Goal: Use online tool/utility: Utilize a website feature to perform a specific function

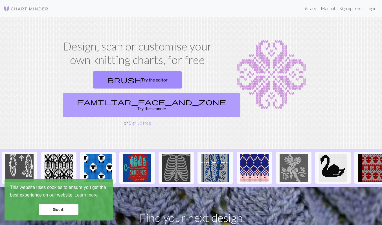
click at [164, 93] on link "familiar_face_and_zone Try the scanner" at bounding box center [152, 105] width 178 height 24
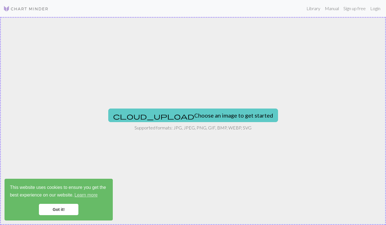
click at [185, 115] on button "cloud_upload Choose an image to get started" at bounding box center [193, 116] width 170 height 14
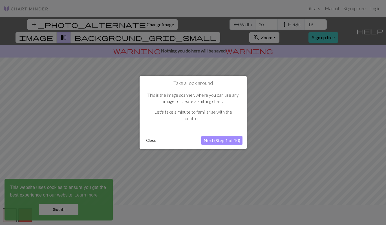
click at [219, 141] on button "Next (Step 1 of 10)" at bounding box center [221, 140] width 41 height 9
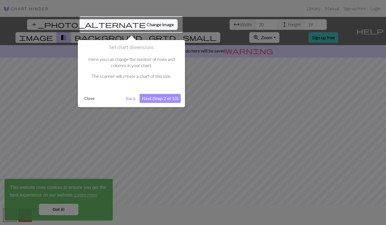
click at [150, 100] on button "Next (Step 2 of 10)" at bounding box center [160, 98] width 41 height 9
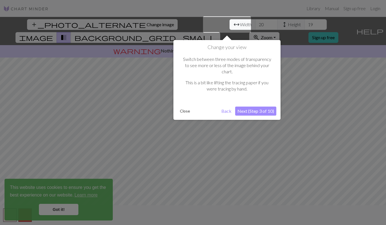
click at [265, 107] on button "Next (Step 3 of 10)" at bounding box center [255, 111] width 41 height 9
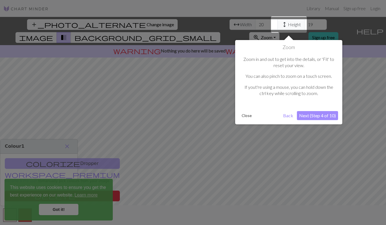
click at [309, 113] on button "Next (Step 4 of 10)" at bounding box center [317, 115] width 41 height 9
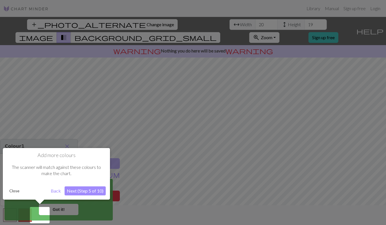
click at [100, 190] on button "Next (Step 5 of 10)" at bounding box center [85, 190] width 41 height 9
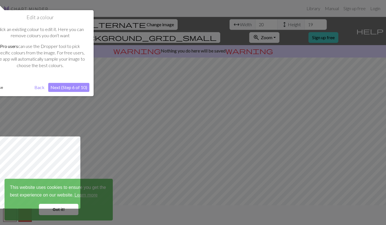
click at [78, 91] on button "Next (Step 6 of 10)" at bounding box center [68, 87] width 41 height 9
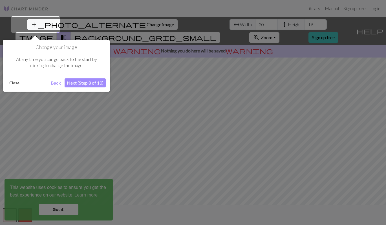
click at [84, 88] on div "Change your image At any time you can go back to the start by clicking to chang…" at bounding box center [56, 66] width 107 height 52
click at [86, 85] on button "Next (Step 8 of 10)" at bounding box center [85, 82] width 41 height 9
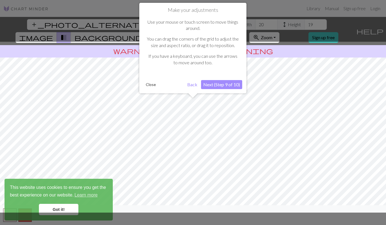
click at [230, 85] on button "Next (Step 9 of 10)" at bounding box center [221, 84] width 41 height 9
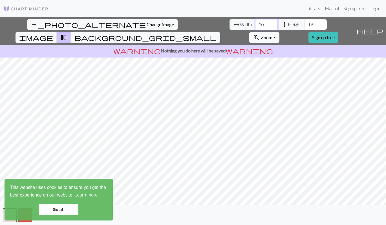
click at [255, 25] on input "20" at bounding box center [266, 24] width 23 height 11
drag, startPoint x: 121, startPoint y: 26, endPoint x: 97, endPoint y: 26, distance: 23.7
click at [230, 26] on div "arrow_range Width 20 height Height 19" at bounding box center [278, 24] width 97 height 11
type input "8"
type input "90"
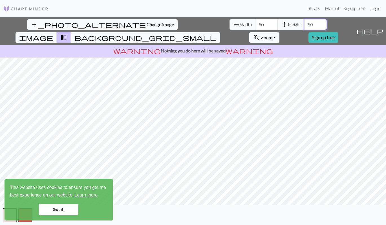
type input "90"
click at [278, 206] on div "add_photo_alternate Change image arrow_range Width 90 height Height 90 image tr…" at bounding box center [193, 121] width 386 height 208
click at [64, 210] on link "Got it!" at bounding box center [58, 209] width 39 height 11
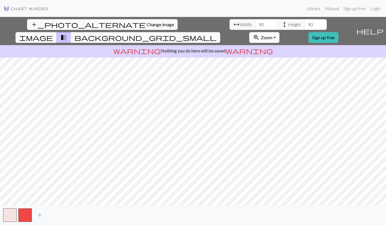
click at [280, 32] on button "zoom_in Zoom Zoom" at bounding box center [264, 37] width 30 height 11
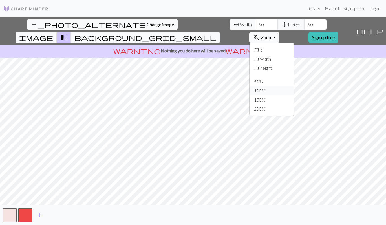
click at [292, 86] on button "100%" at bounding box center [272, 90] width 45 height 9
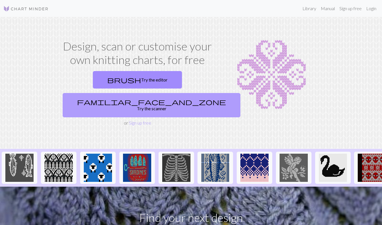
click at [174, 93] on link "familiar_face_and_zone Try the scanner" at bounding box center [152, 105] width 178 height 24
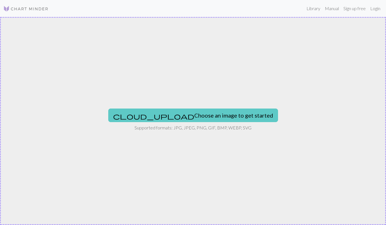
click at [183, 111] on button "cloud_upload Choose an image to get started" at bounding box center [193, 116] width 170 height 14
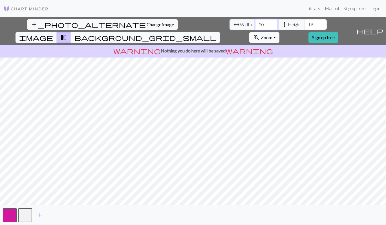
drag, startPoint x: 122, startPoint y: 23, endPoint x: 91, endPoint y: 23, distance: 31.3
click at [230, 23] on div "arrow_range Width 20 height Height 19" at bounding box center [278, 24] width 97 height 11
type input "80"
click at [192, 44] on div "add_photo_alternate Change image arrow_range Width 80 height Height 80 image tr…" at bounding box center [193, 121] width 386 height 208
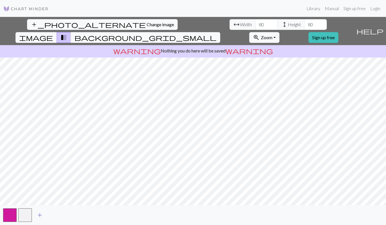
click at [41, 214] on span "add" at bounding box center [39, 215] width 7 height 8
click at [40, 215] on button "button" at bounding box center [41, 215] width 14 height 14
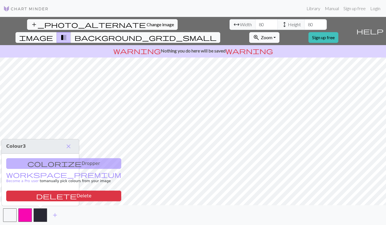
click at [52, 165] on div "colorize Dropper workspace_premium Become a Pro user to manually pick colours f…" at bounding box center [40, 180] width 77 height 52
click at [24, 163] on div "colorize Dropper workspace_premium Become a Pro user to manually pick colours f…" at bounding box center [40, 180] width 77 height 52
click at [63, 143] on button "close" at bounding box center [69, 147] width 12 height 10
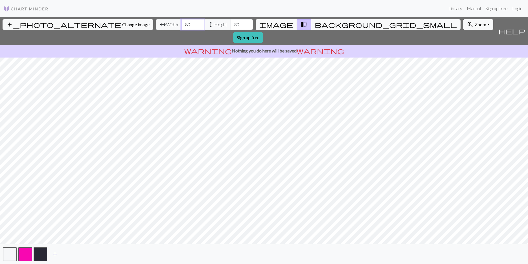
click at [181, 24] on input "80" at bounding box center [192, 24] width 23 height 11
type input "8"
type input "160"
click at [230, 26] on input "159" at bounding box center [241, 24] width 23 height 11
click at [230, 26] on input "158" at bounding box center [241, 24] width 23 height 11
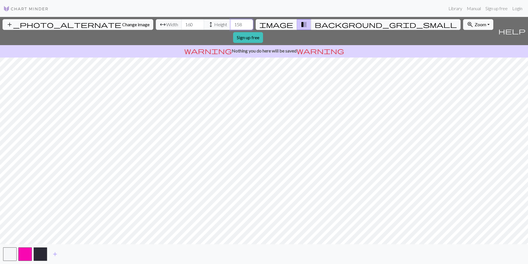
click at [230, 26] on input "157" at bounding box center [241, 24] width 23 height 11
click at [230, 26] on input "156" at bounding box center [241, 24] width 23 height 11
click at [230, 26] on input "155" at bounding box center [241, 24] width 23 height 11
click at [230, 26] on input "154" at bounding box center [241, 24] width 23 height 11
click at [230, 26] on input "153" at bounding box center [241, 24] width 23 height 11
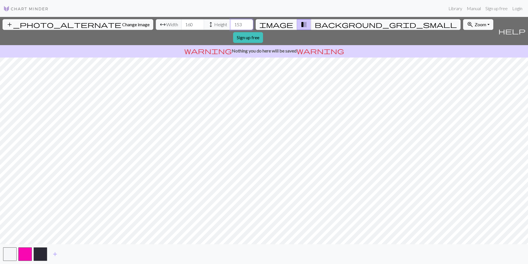
drag, startPoint x: 213, startPoint y: 24, endPoint x: 198, endPoint y: 26, distance: 15.2
click at [198, 26] on div "arrow_range Width 160 height Height 153" at bounding box center [204, 24] width 97 height 11
drag, startPoint x: 211, startPoint y: 25, endPoint x: 188, endPoint y: 26, distance: 22.6
click at [188, 26] on div "arrow_range Width 160 height Height 80" at bounding box center [204, 24] width 97 height 11
type input "160"
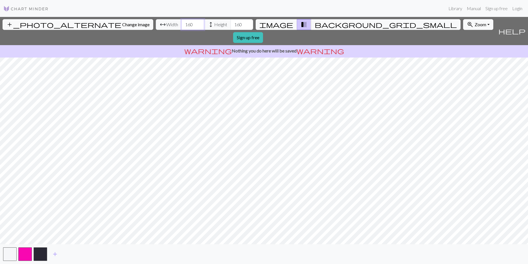
click at [181, 25] on input "160" at bounding box center [192, 24] width 23 height 11
drag, startPoint x: 162, startPoint y: 25, endPoint x: 141, endPoint y: 26, distance: 20.9
click at [156, 26] on div "arrow_range Width 160 height Height 160" at bounding box center [204, 24] width 97 height 11
drag, startPoint x: 163, startPoint y: 25, endPoint x: 133, endPoint y: 27, distance: 30.6
click at [156, 27] on div "arrow_range Width 160 height Height 160" at bounding box center [204, 24] width 97 height 11
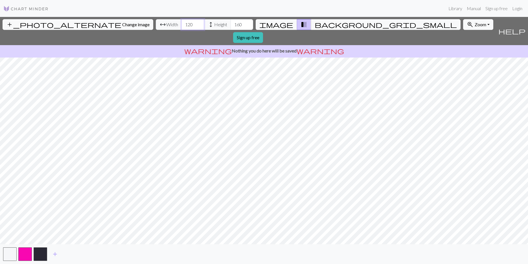
type input "120"
click at [181, 23] on input "121" at bounding box center [192, 24] width 23 height 11
drag, startPoint x: 162, startPoint y: 25, endPoint x: 129, endPoint y: 25, distance: 32.7
click at [156, 25] on div "arrow_range Width 121 height Height 120" at bounding box center [204, 24] width 97 height 11
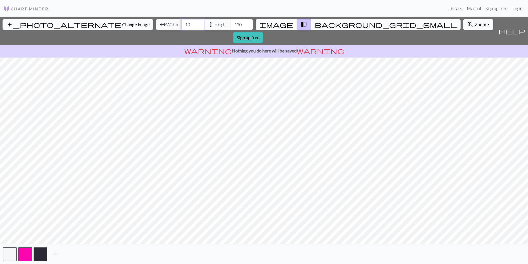
type input "101"
type input "10"
click at [181, 21] on input "102" at bounding box center [192, 24] width 23 height 11
drag, startPoint x: 165, startPoint y: 27, endPoint x: 159, endPoint y: 25, distance: 5.9
click at [181, 25] on input "102" at bounding box center [192, 24] width 23 height 11
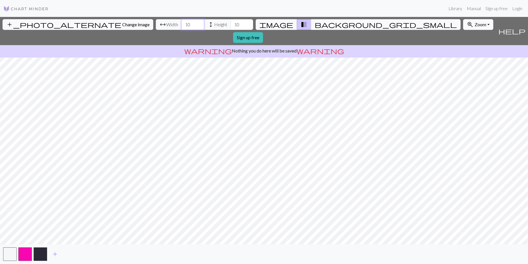
type input "10"
click at [382, 23] on span "Zoom" at bounding box center [481, 24] width 12 height 5
click at [382, 37] on button "Fit all" at bounding box center [485, 36] width 45 height 9
click at [382, 24] on span "Zoom" at bounding box center [481, 24] width 12 height 5
click at [382, 38] on button "Fit all" at bounding box center [485, 36] width 45 height 9
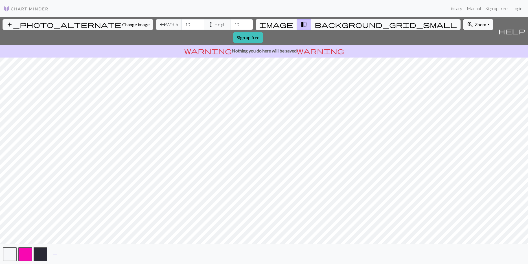
click at [280, 23] on span "image" at bounding box center [276, 25] width 34 height 8
click at [33, 21] on span "add_photo_alternate" at bounding box center [63, 25] width 115 height 8
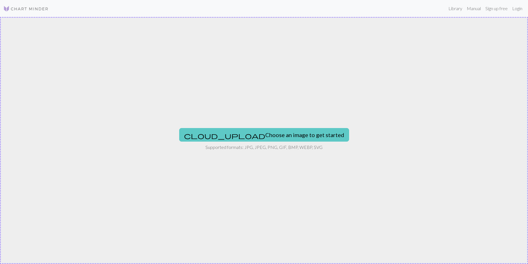
click at [275, 138] on button "cloud_upload Choose an image to get started" at bounding box center [264, 135] width 170 height 14
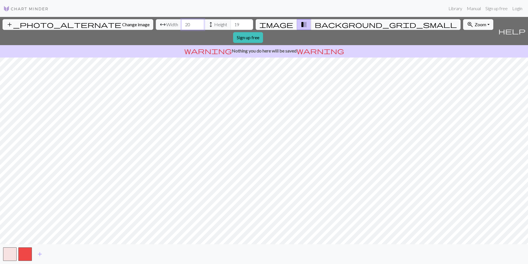
drag, startPoint x: 150, startPoint y: 25, endPoint x: 139, endPoint y: 25, distance: 10.4
click at [156, 25] on div "arrow_range Width 20 height Height 19" at bounding box center [204, 24] width 97 height 11
type input "85"
click at [376, 225] on div "add_photo_alternate Change image arrow_range Width 85 height Height 85 image tr…" at bounding box center [264, 140] width 528 height 247
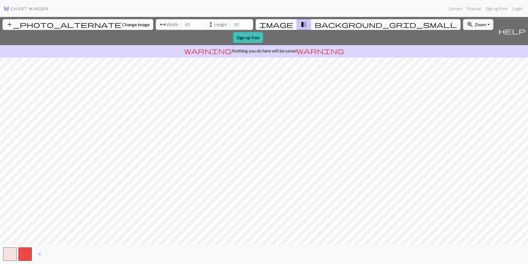
click at [378, 41] on div "add_photo_alternate Change image arrow_range Width 85 height Height 85 image tr…" at bounding box center [264, 140] width 528 height 247
click at [8, 225] on button "button" at bounding box center [10, 254] width 14 height 14
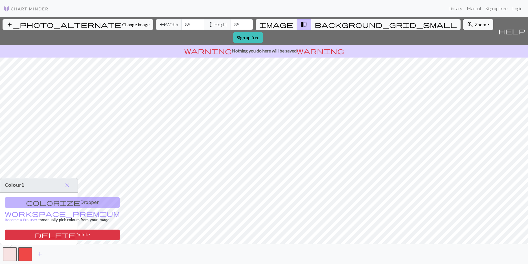
click at [35, 225] on span "delete" at bounding box center [55, 235] width 41 height 8
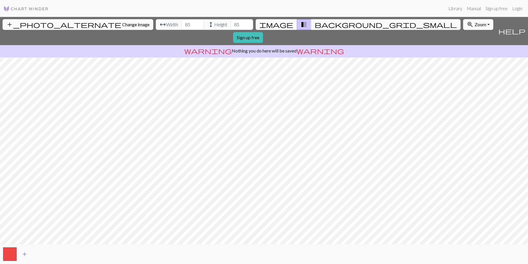
click at [22, 225] on button "add" at bounding box center [24, 254] width 14 height 11
drag, startPoint x: 163, startPoint y: 25, endPoint x: 145, endPoint y: 25, distance: 18.1
click at [156, 25] on div "arrow_range Width 85 height Height 85" at bounding box center [204, 24] width 97 height 11
type input "90"
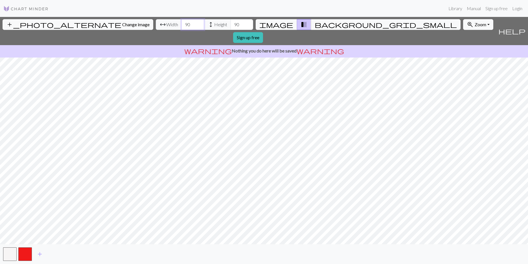
click at [181, 27] on input "90" at bounding box center [192, 24] width 23 height 11
type input "9"
type input "100"
drag, startPoint x: 164, startPoint y: 26, endPoint x: 147, endPoint y: 25, distance: 16.9
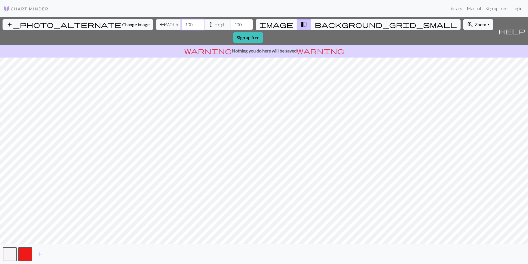
click at [156, 25] on div "arrow_range Width 100 height Height 100" at bounding box center [204, 24] width 97 height 11
